Goal: Information Seeking & Learning: Learn about a topic

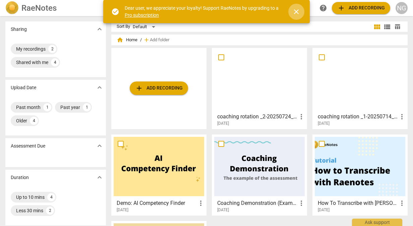
click at [293, 15] on span "close" at bounding box center [296, 12] width 8 height 8
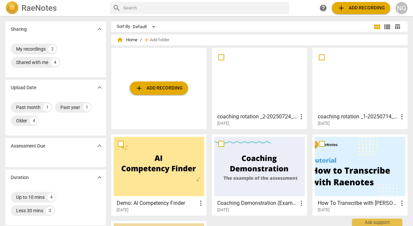
click at [299, 116] on span "more_vert" at bounding box center [301, 117] width 8 height 8
click at [281, 129] on div at bounding box center [206, 113] width 413 height 226
click at [148, 90] on span "add Add recording" at bounding box center [159, 88] width 48 height 8
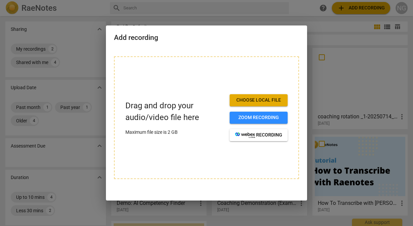
click at [407, 166] on div at bounding box center [206, 113] width 413 height 226
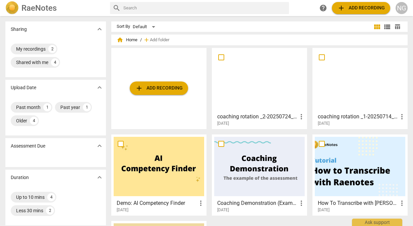
click at [137, 9] on input "text" at bounding box center [204, 8] width 163 height 11
type input "how to add copied file from someone else's raenotes account"
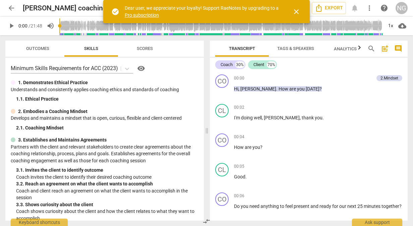
click at [369, 7] on span "more_vert" at bounding box center [369, 8] width 8 height 8
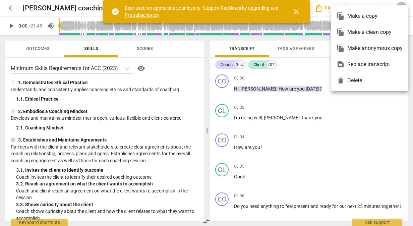
click at [366, 16] on div "file_copy Make a copy" at bounding box center [369, 16] width 66 height 16
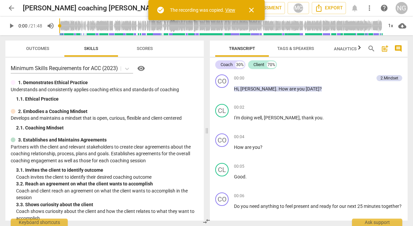
click at [230, 10] on link "View" at bounding box center [230, 9] width 10 height 5
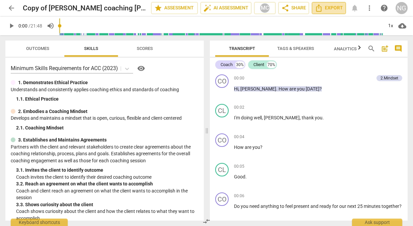
click at [326, 7] on span "Export" at bounding box center [328, 8] width 28 height 8
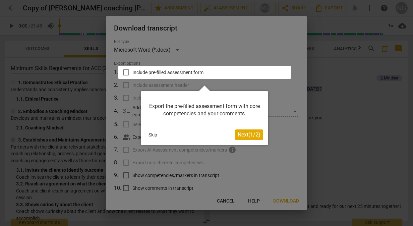
click at [277, 113] on div at bounding box center [206, 113] width 413 height 226
click at [151, 134] on button "Skip" at bounding box center [153, 135] width 14 height 10
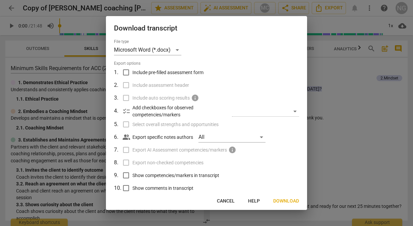
click at [226, 200] on span "Cancel" at bounding box center [226, 201] width 18 height 7
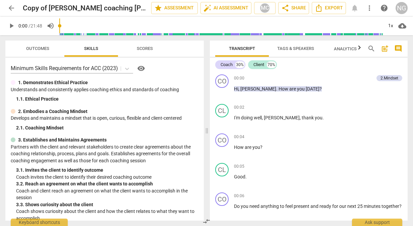
click at [369, 9] on span "more_vert" at bounding box center [369, 8] width 8 height 8
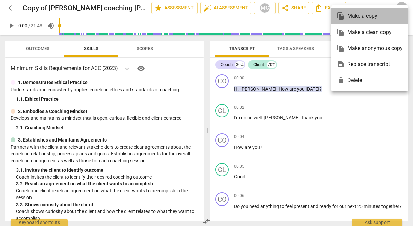
click at [364, 14] on div "file_copy Make a copy" at bounding box center [369, 16] width 66 height 16
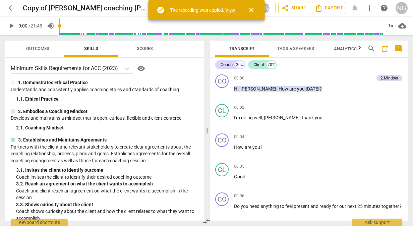
click at [252, 9] on span "close" at bounding box center [251, 10] width 8 height 8
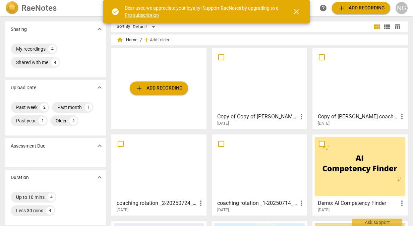
click at [299, 117] on span "more_vert" at bounding box center [301, 117] width 8 height 8
click at [300, 132] on li "Delete" at bounding box center [307, 133] width 25 height 16
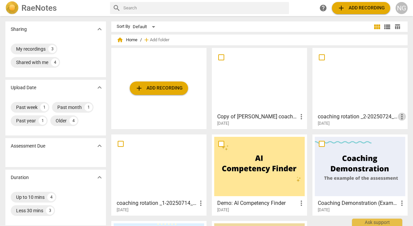
click at [398, 118] on span "more_vert" at bounding box center [402, 117] width 8 height 8
click at [332, 41] on div at bounding box center [206, 113] width 413 height 226
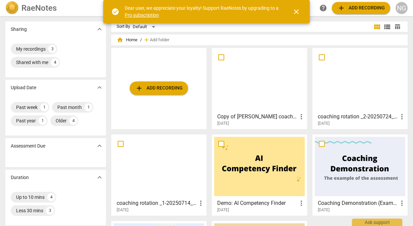
click at [401, 9] on div "NG" at bounding box center [401, 8] width 12 height 12
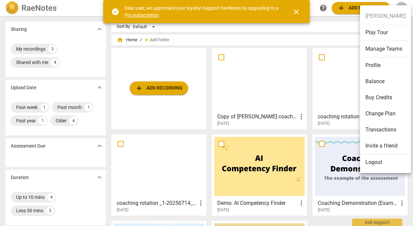
click at [383, 64] on li "Profile" at bounding box center [385, 65] width 51 height 16
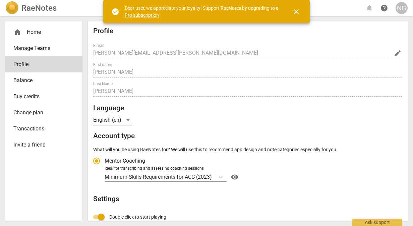
radio input "false"
click at [295, 10] on span "close" at bounding box center [296, 12] width 8 height 8
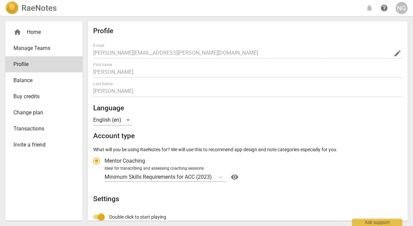
click at [19, 8] on div "RaeNotes" at bounding box center [30, 7] width 51 height 13
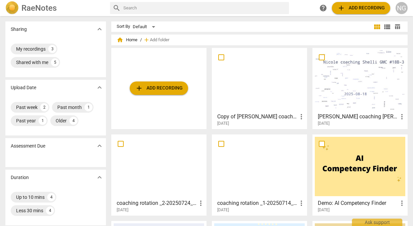
scroll to position [67, 0]
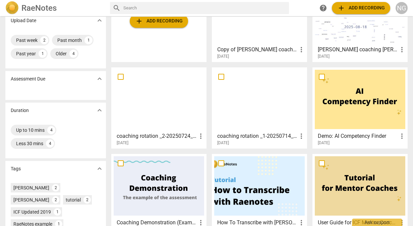
click at [278, 89] on div at bounding box center [259, 99] width 90 height 59
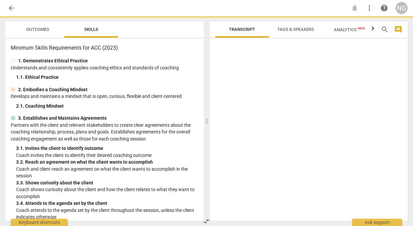
click at [278, 89] on div at bounding box center [309, 130] width 198 height 179
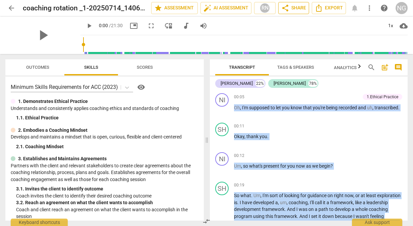
click at [297, 8] on span "share Share" at bounding box center [293, 8] width 25 height 8
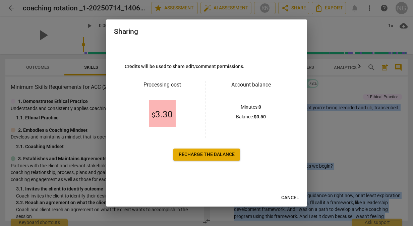
click at [286, 199] on span "Cancel" at bounding box center [290, 197] width 18 height 7
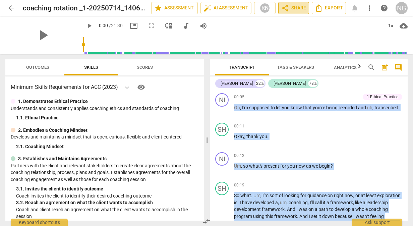
click at [287, 6] on span "share" at bounding box center [285, 8] width 8 height 8
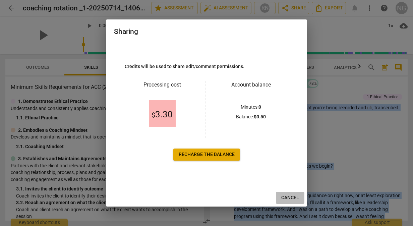
click at [292, 197] on span "Cancel" at bounding box center [290, 197] width 18 height 7
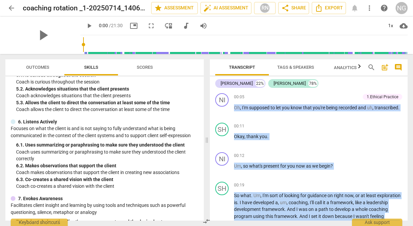
scroll to position [429, 0]
